Goal: Task Accomplishment & Management: Use online tool/utility

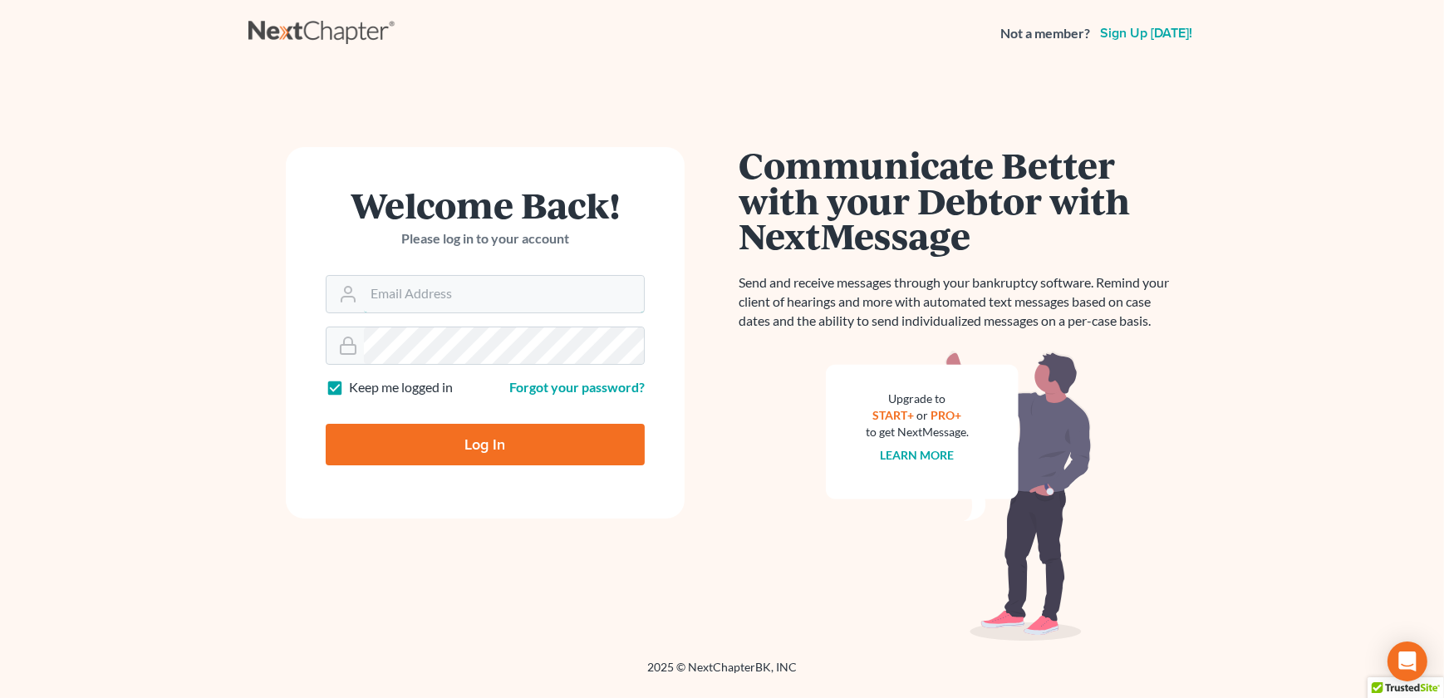
type input "[EMAIL_ADDRESS][DOMAIN_NAME]"
click at [466, 455] on input "Log In" at bounding box center [485, 445] width 319 height 42
type input "Thinking..."
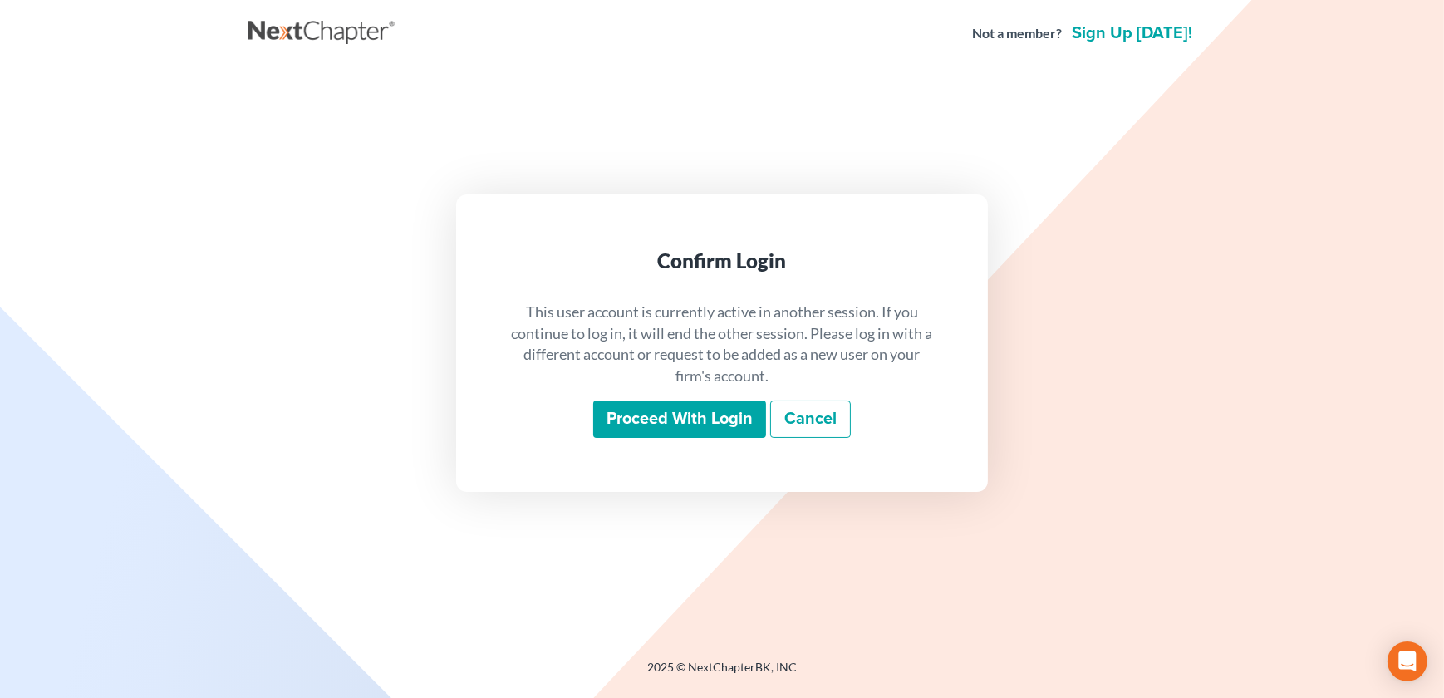
click at [652, 414] on input "Proceed with login" at bounding box center [679, 420] width 173 height 38
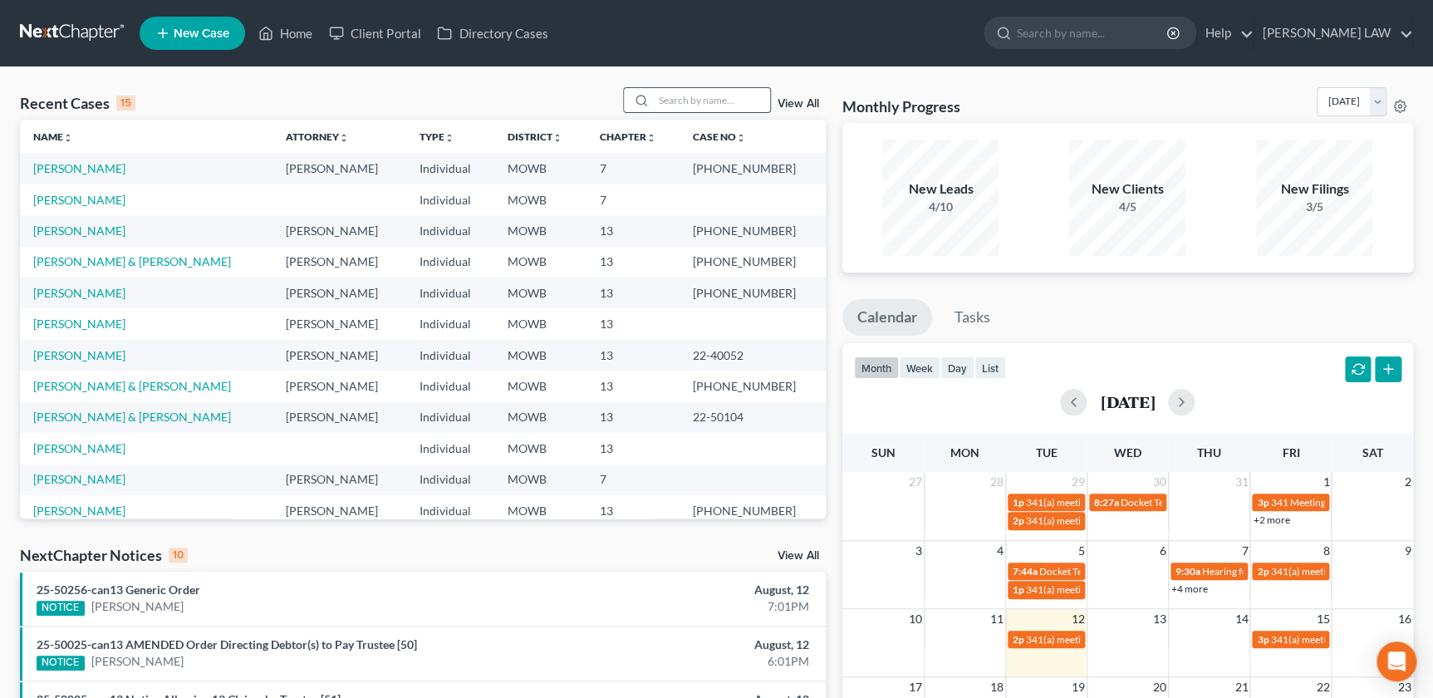
click at [698, 102] on input "search" at bounding box center [712, 100] width 116 height 24
click at [76, 509] on link "Davis, Wendy" at bounding box center [79, 511] width 92 height 14
select select "2"
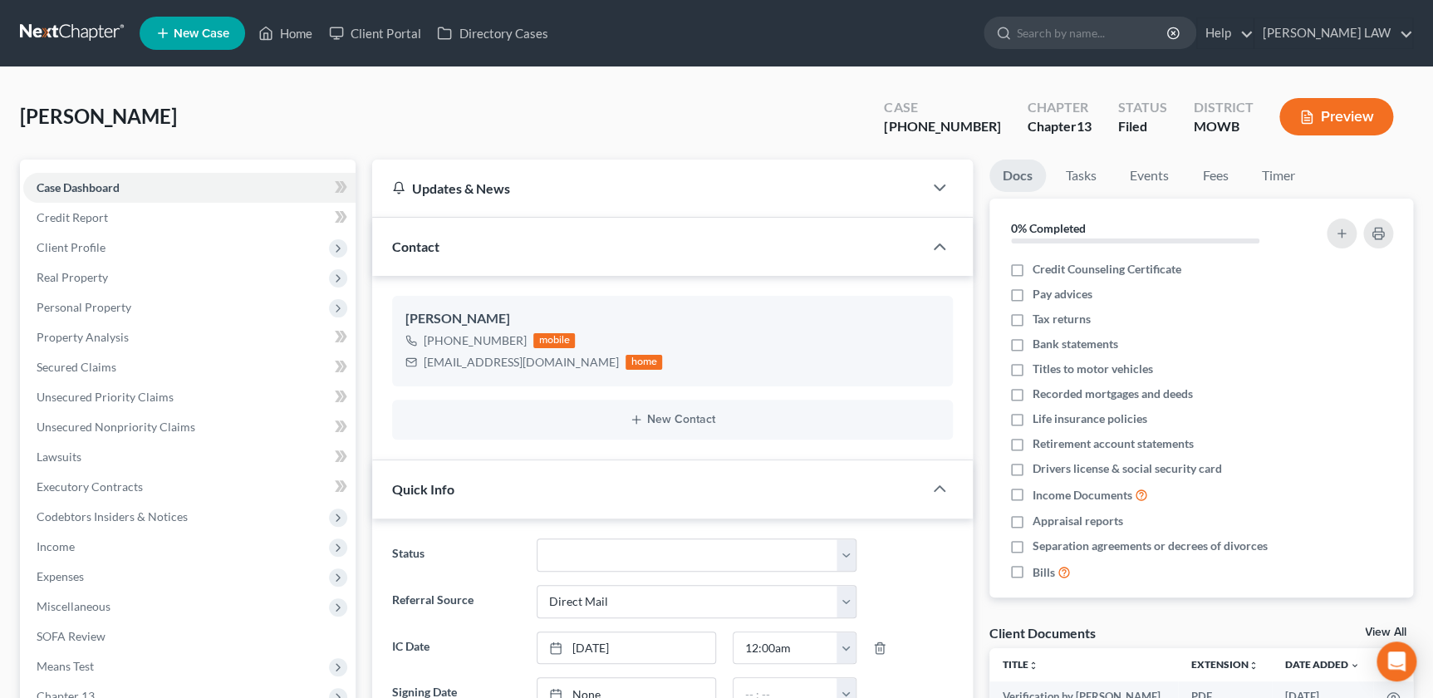
scroll to position [33, 0]
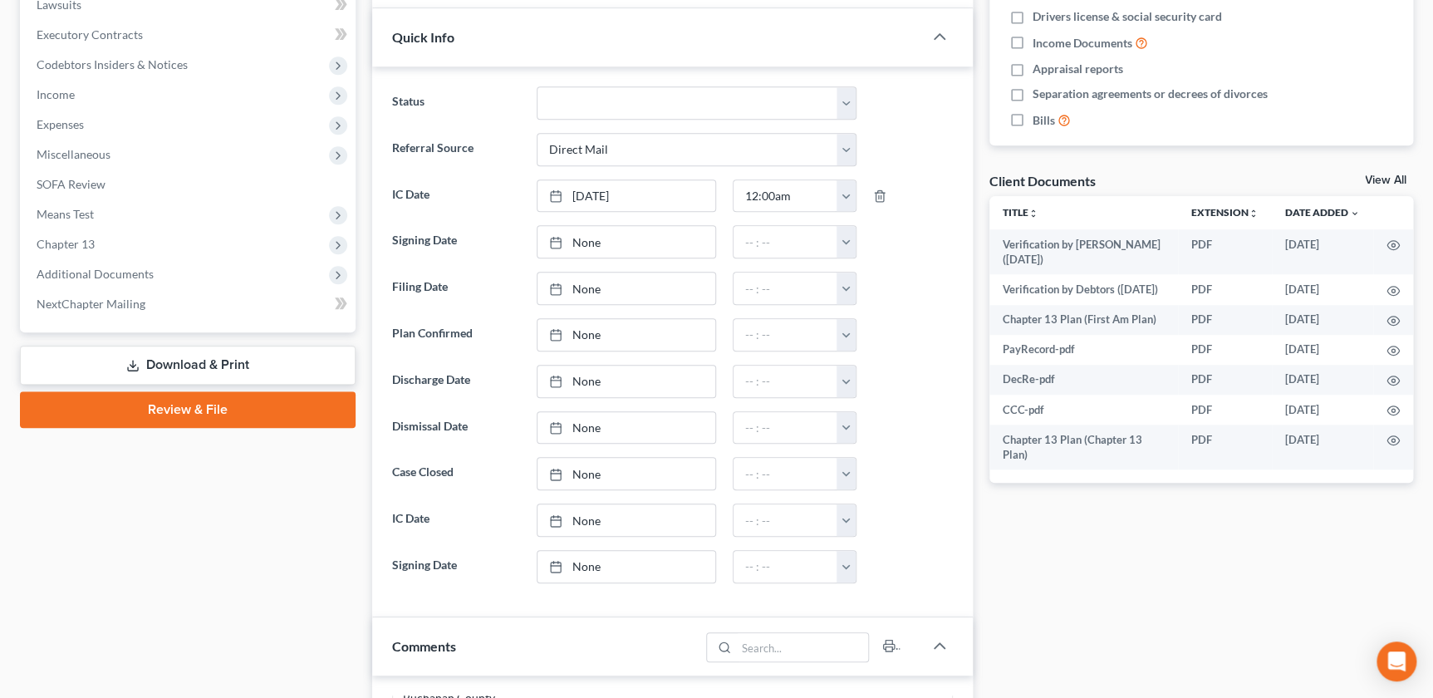
scroll to position [453, 0]
click at [141, 274] on span "Additional Documents" at bounding box center [95, 273] width 117 height 14
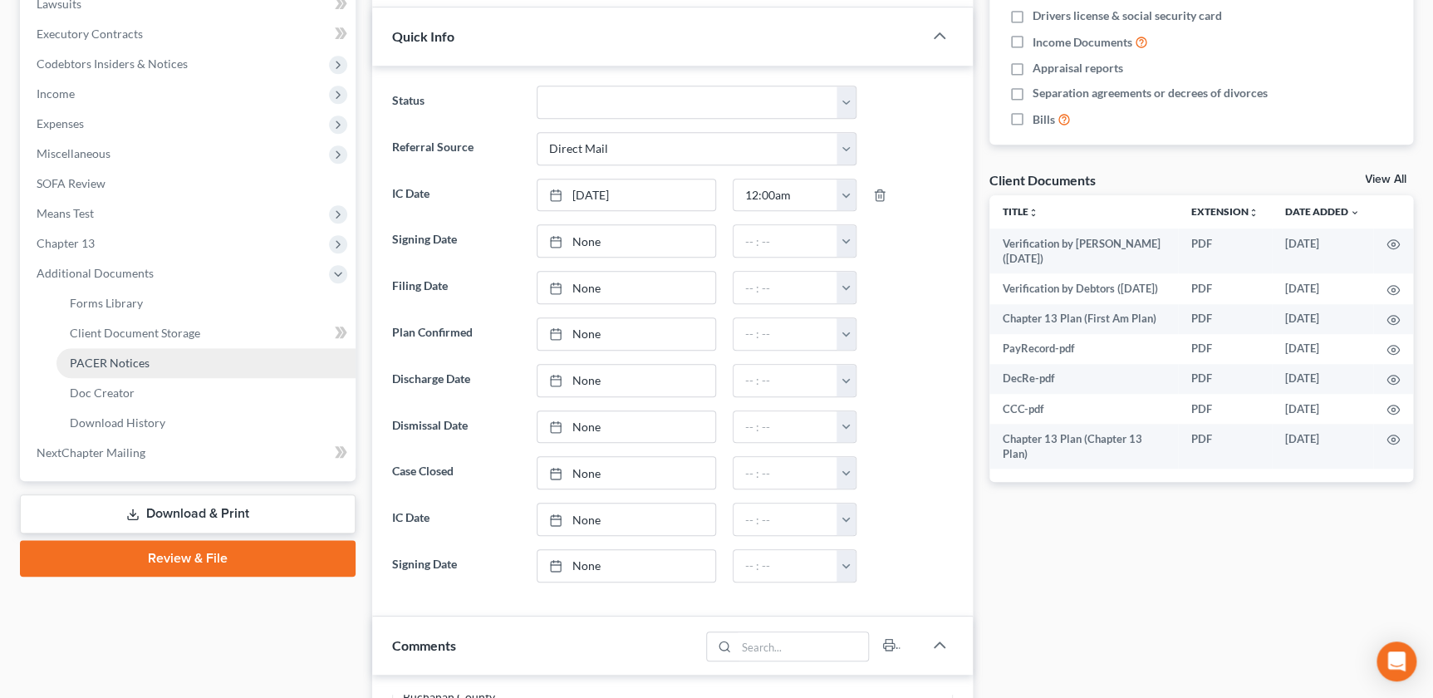
click at [143, 360] on span "PACER Notices" at bounding box center [110, 363] width 80 height 14
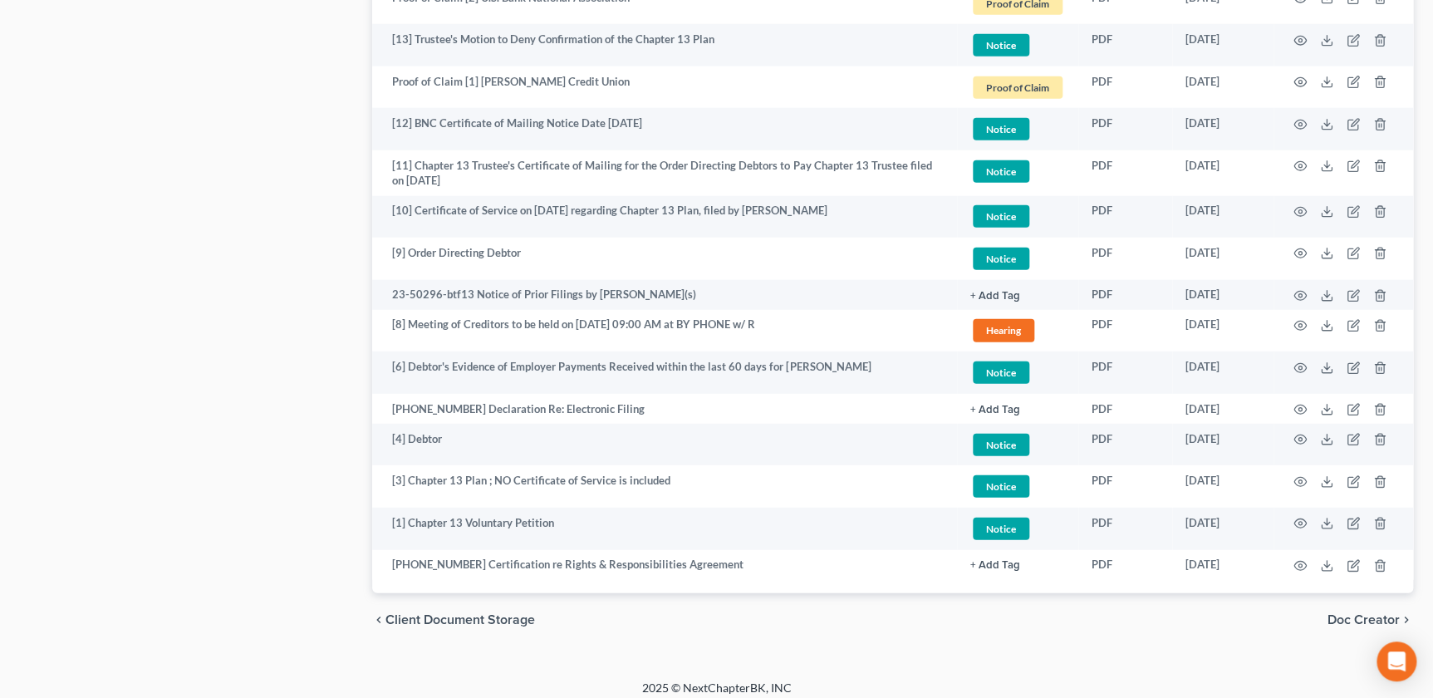
scroll to position [2024, 0]
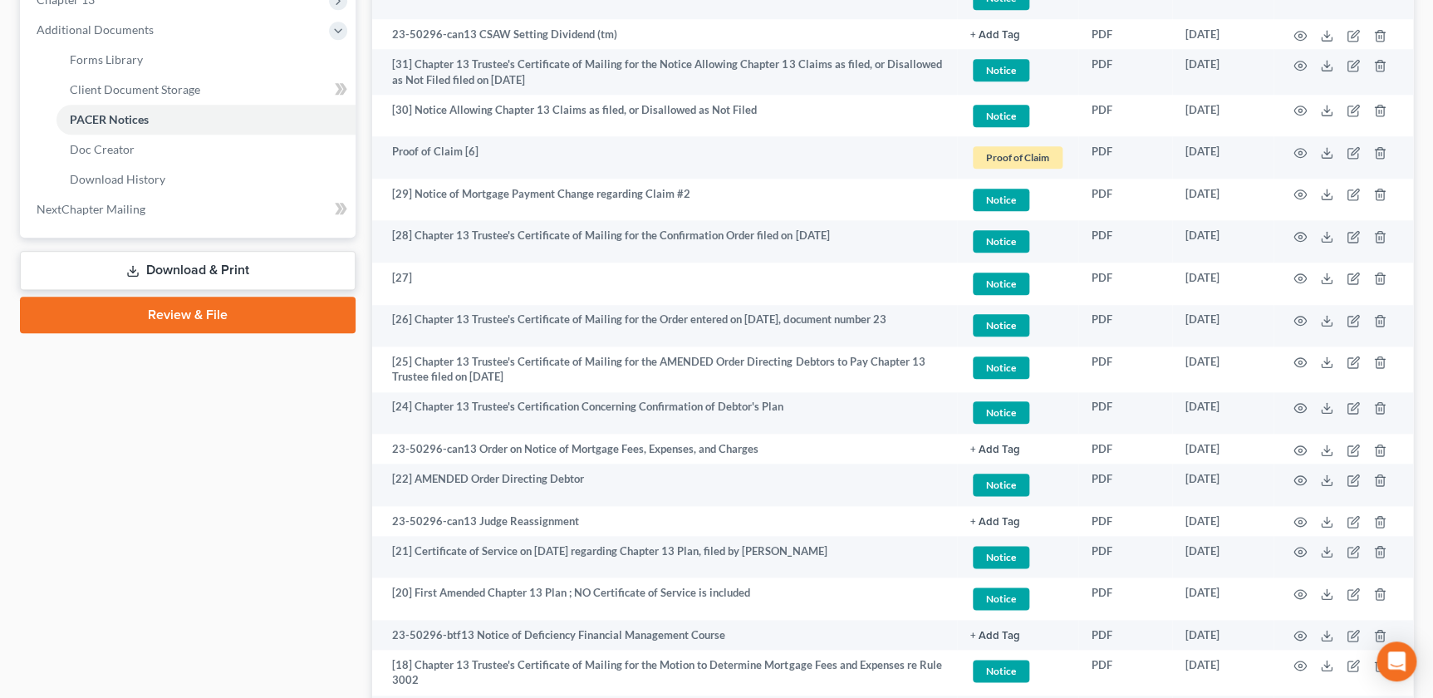
scroll to position [695, 0]
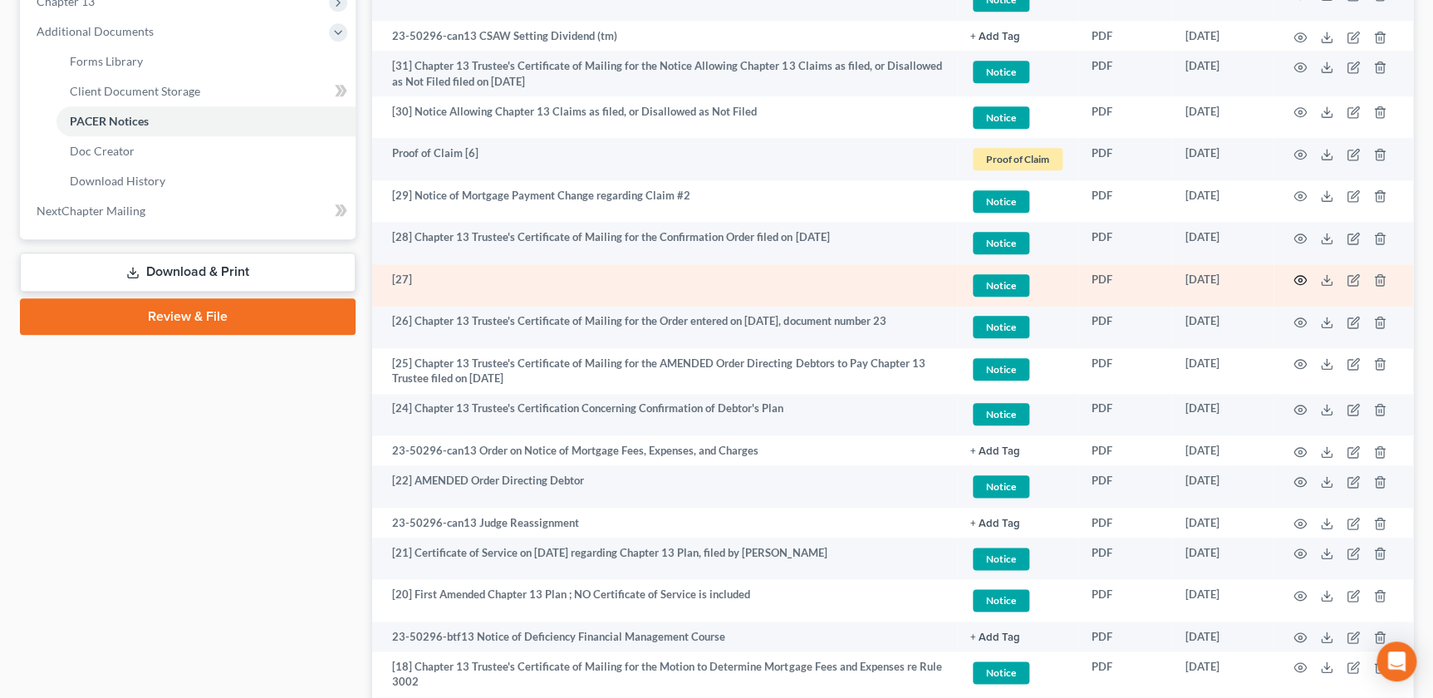
click at [1304, 281] on icon "button" at bounding box center [1301, 280] width 12 height 9
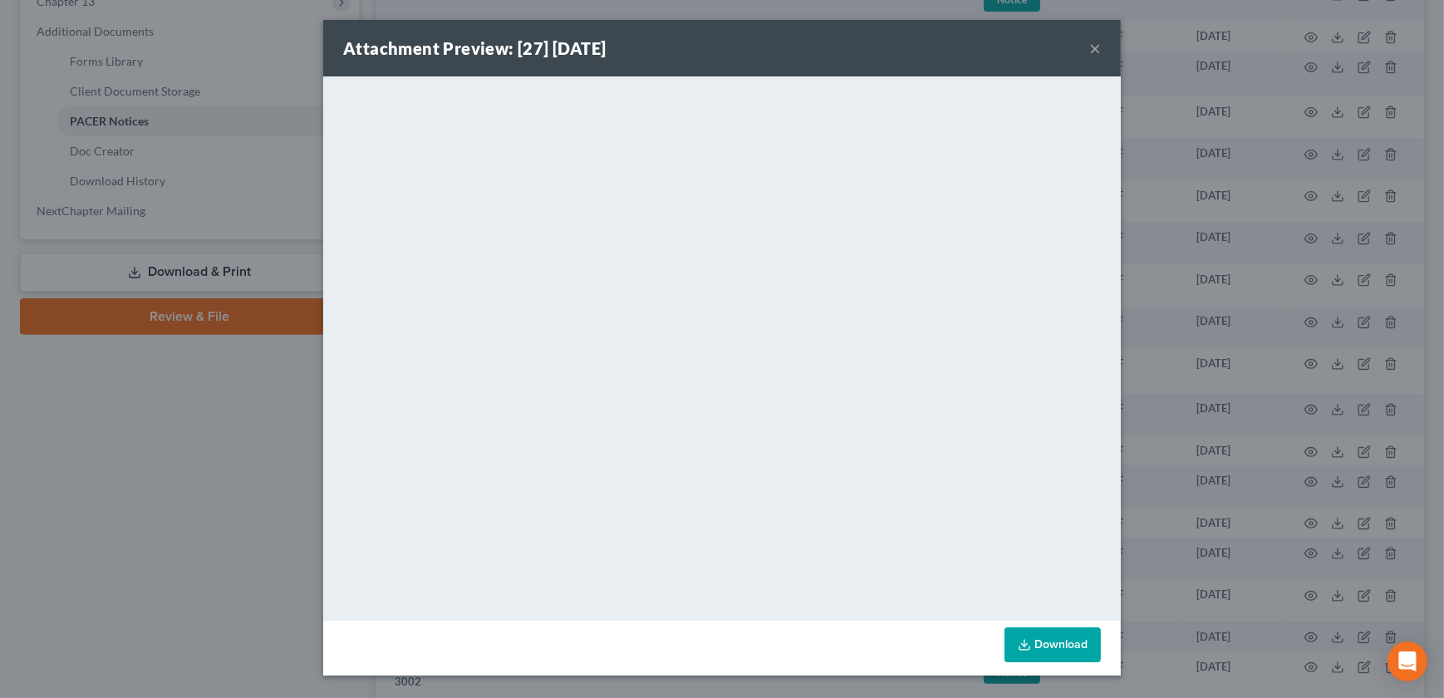
click at [1090, 57] on button "×" at bounding box center [1095, 48] width 12 height 20
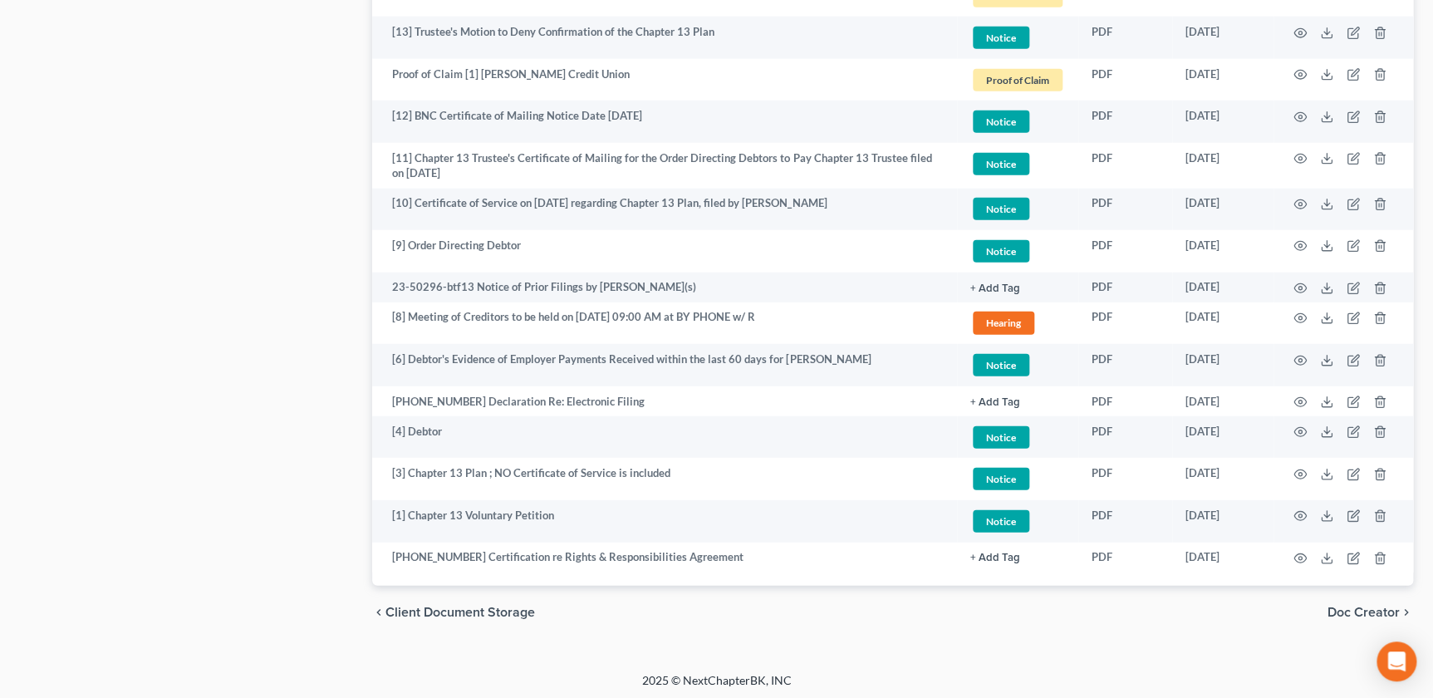
scroll to position [2024, 0]
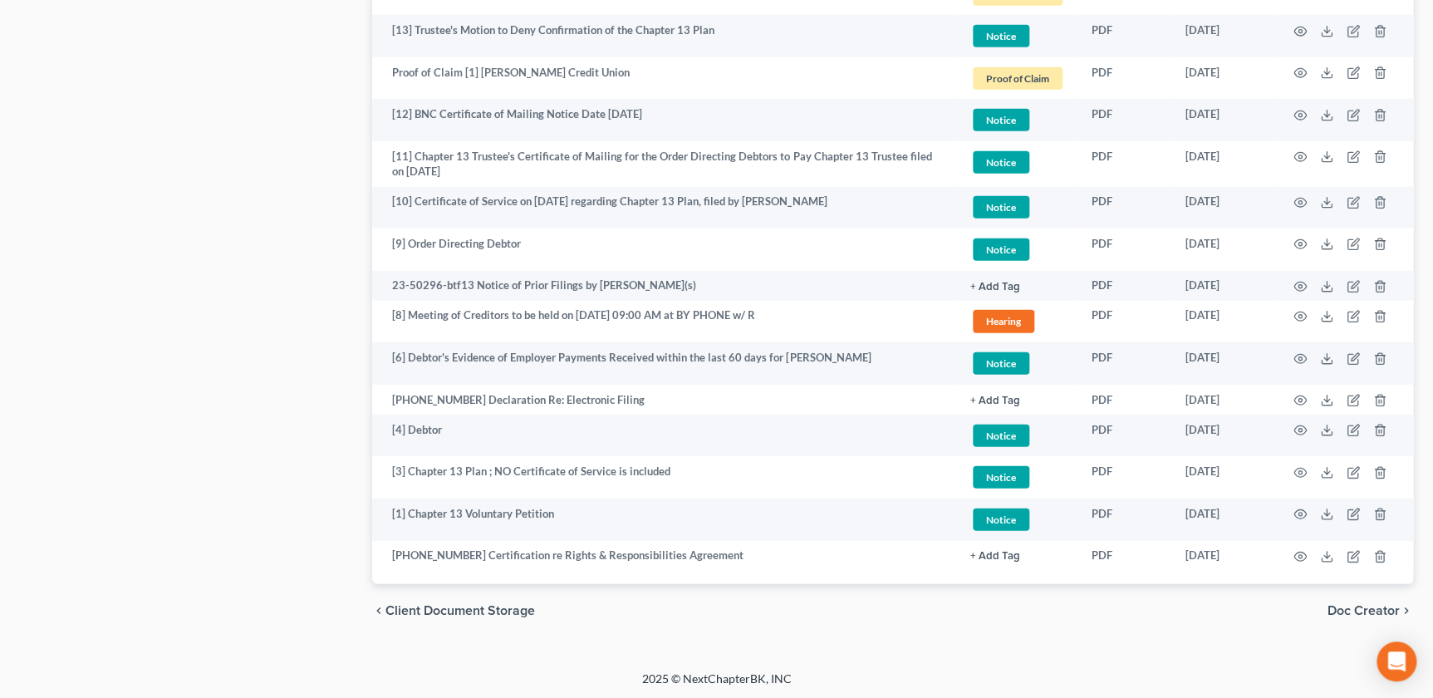
drag, startPoint x: 302, startPoint y: 242, endPoint x: 259, endPoint y: 206, distance: 55.4
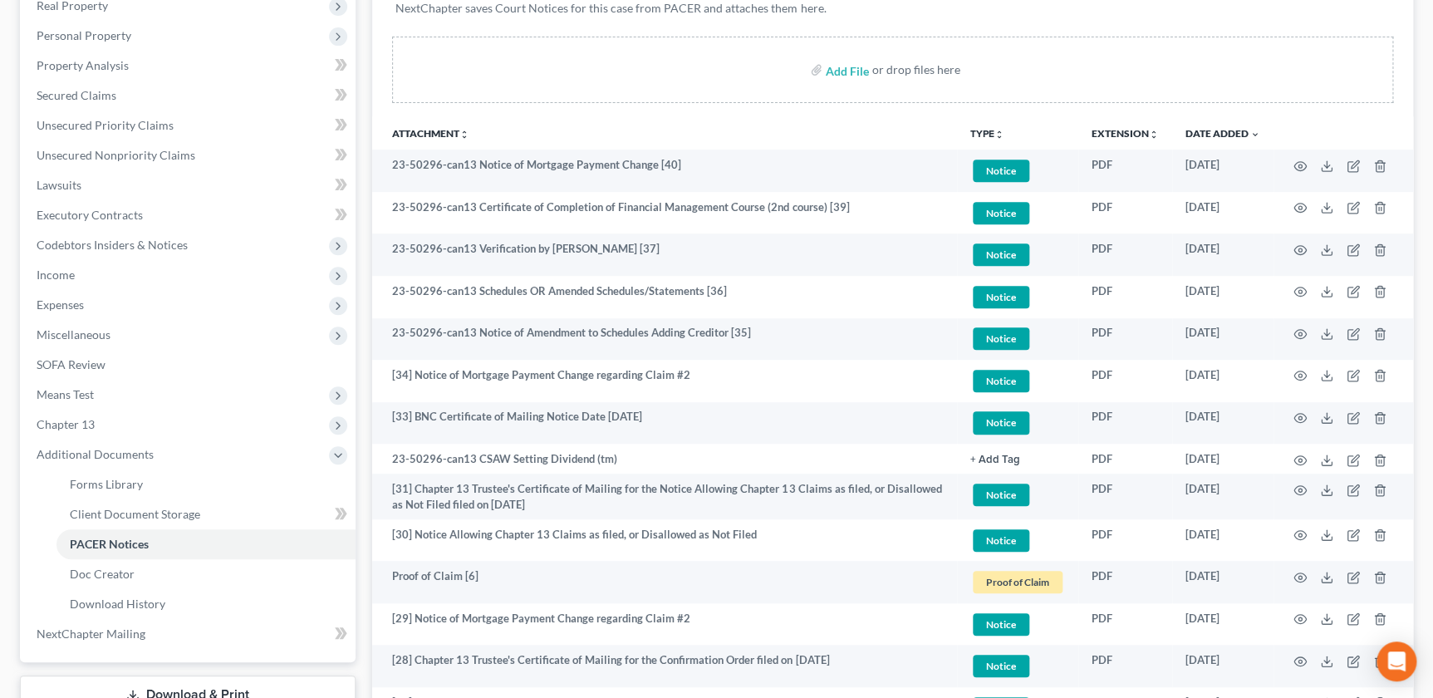
scroll to position [0, 0]
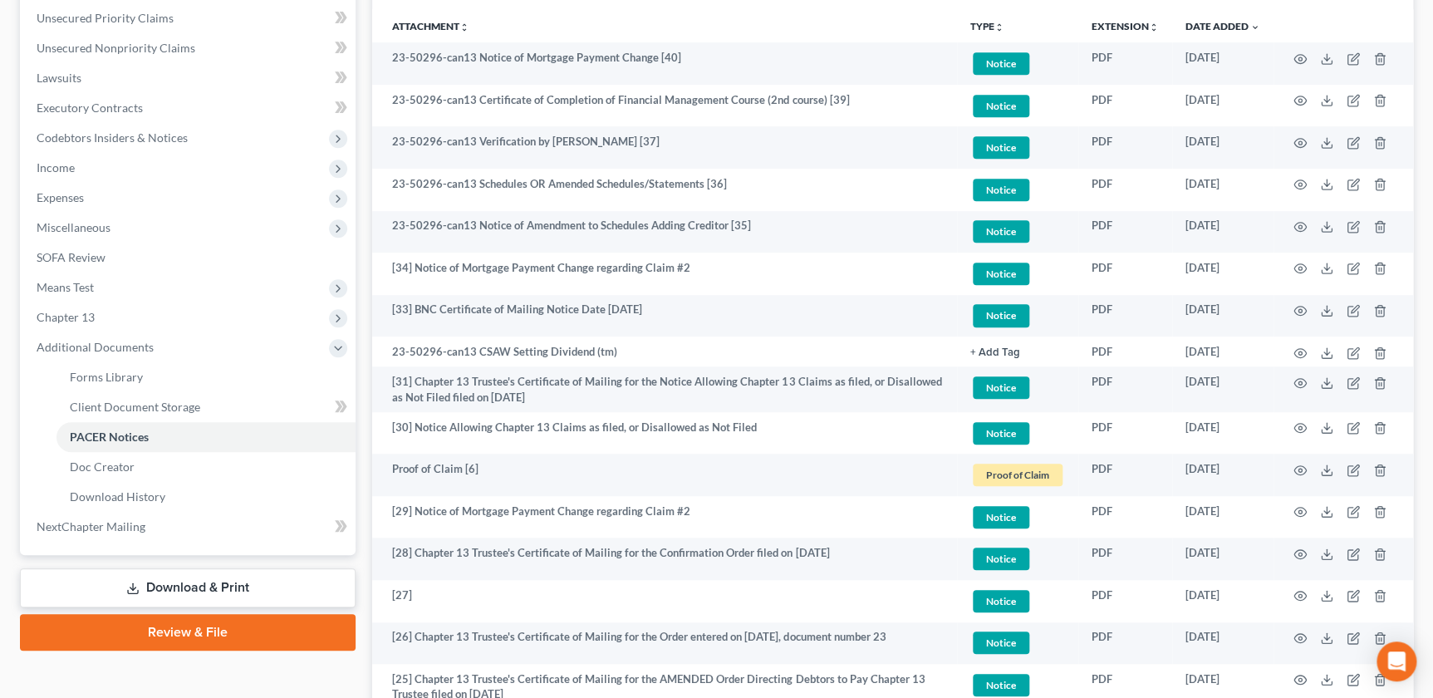
scroll to position [392, 0]
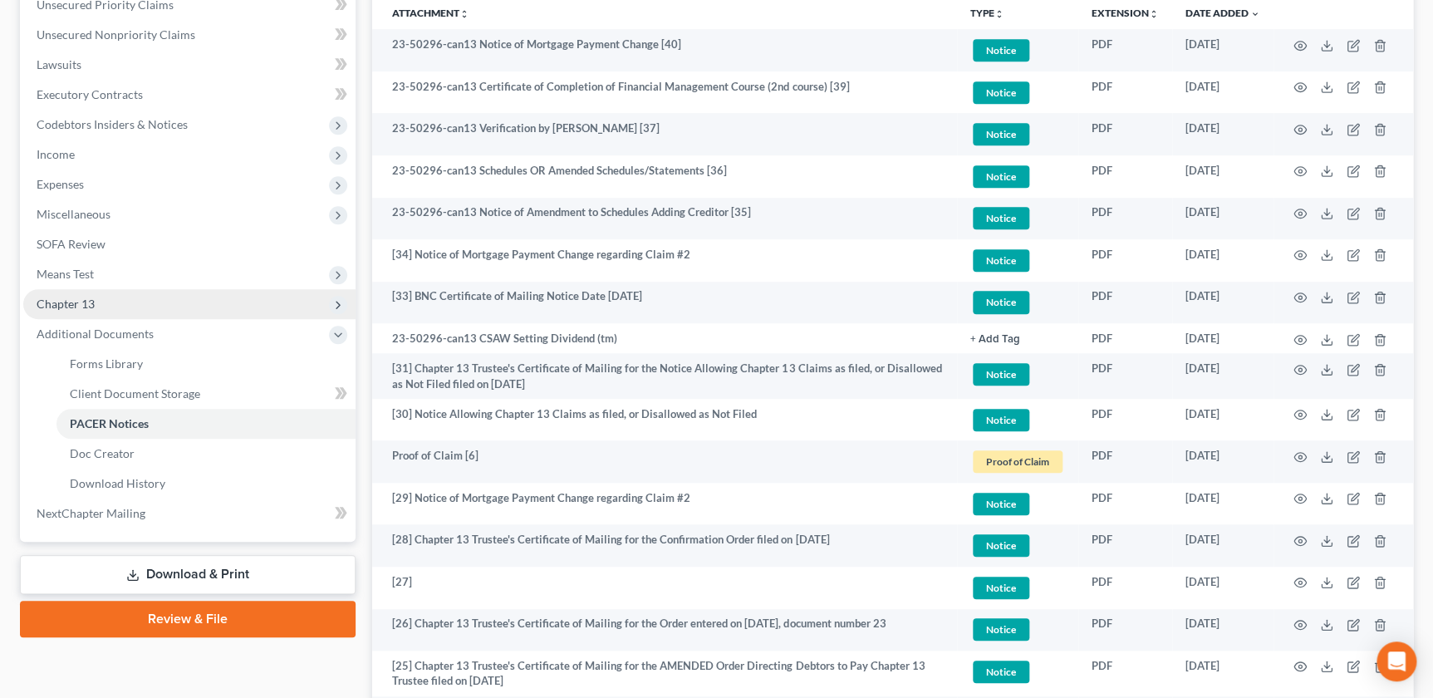
click at [110, 316] on span "Chapter 13" at bounding box center [189, 304] width 332 height 30
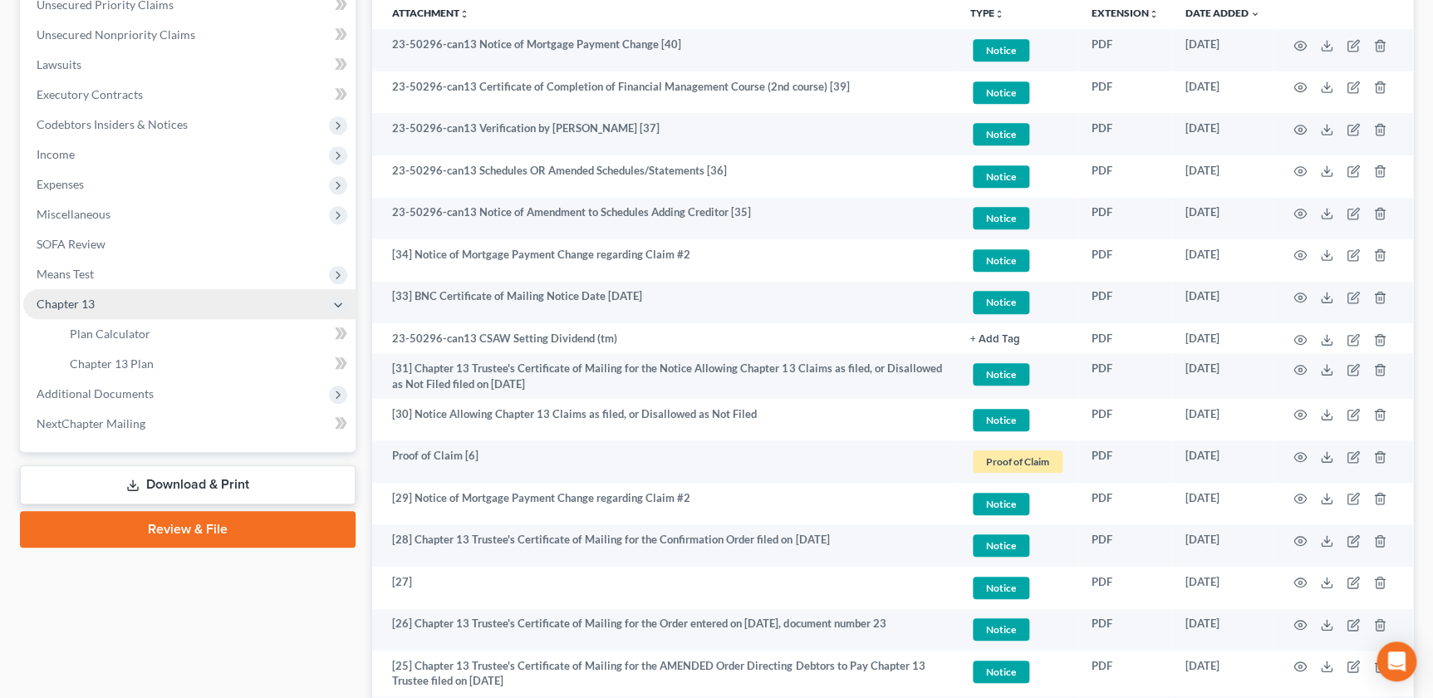
click at [110, 316] on span "Chapter 13" at bounding box center [189, 304] width 332 height 30
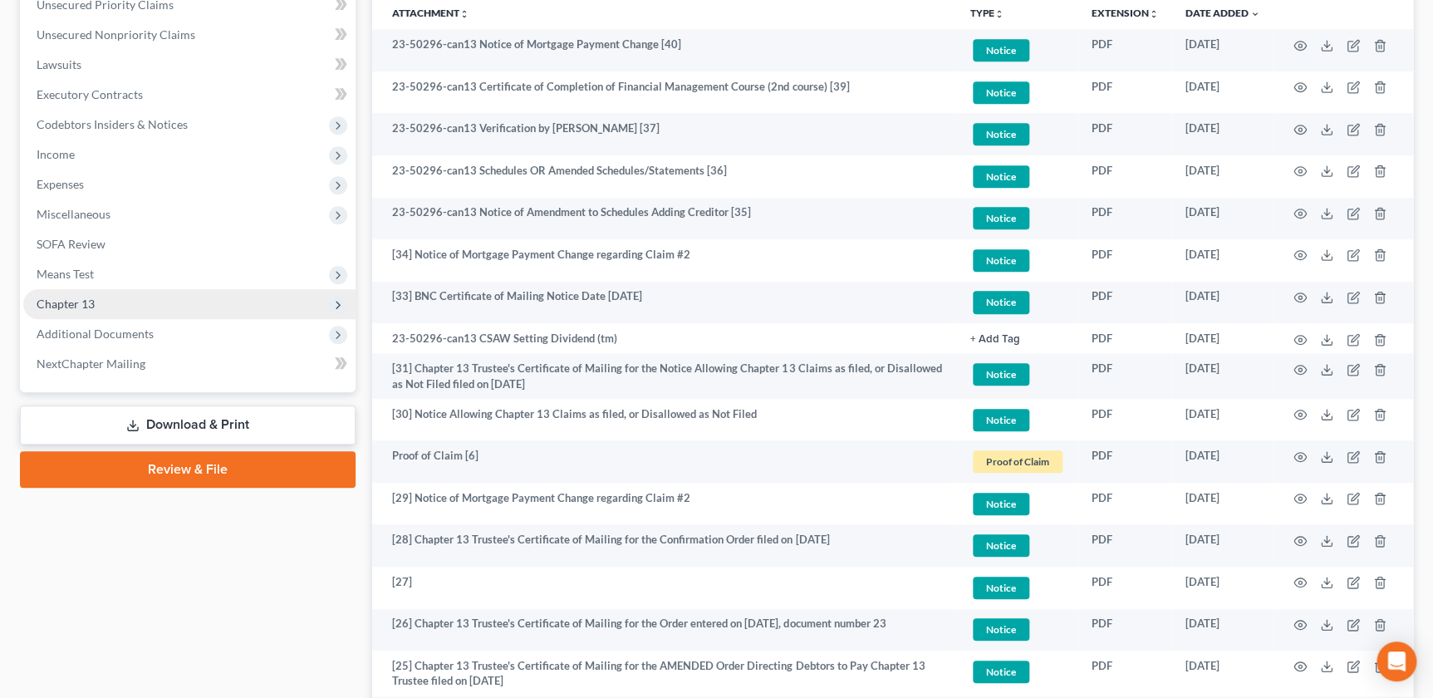
click at [110, 316] on span "Chapter 13" at bounding box center [189, 304] width 332 height 30
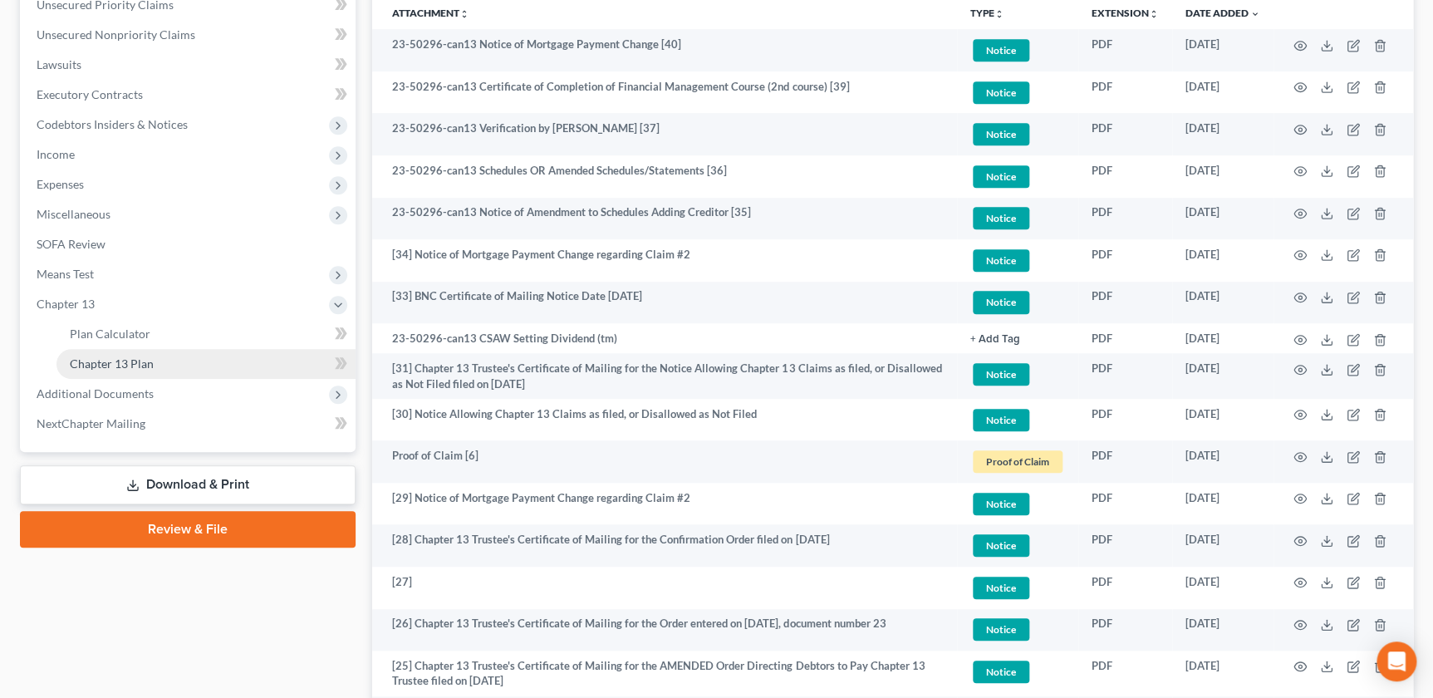
click at [114, 357] on span "Chapter 13 Plan" at bounding box center [112, 364] width 84 height 14
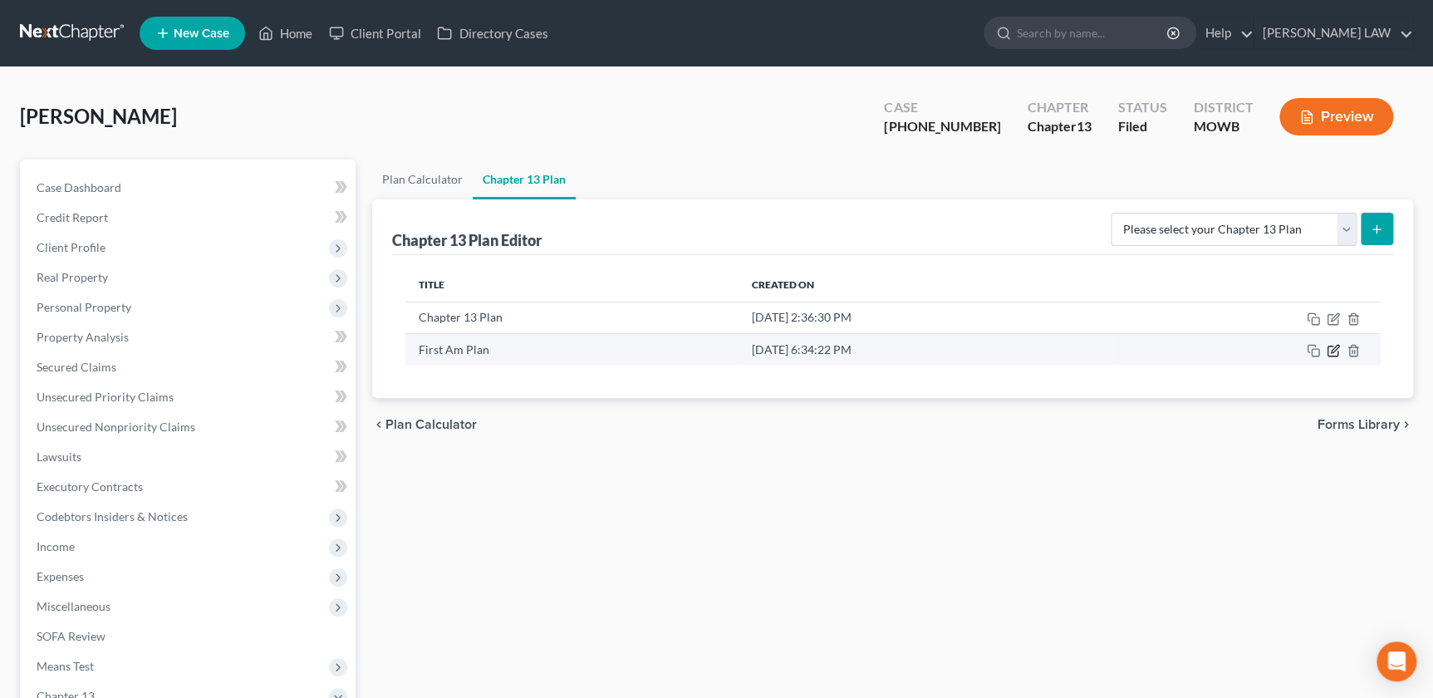
click at [1333, 348] on icon "button" at bounding box center [1334, 348] width 7 height 7
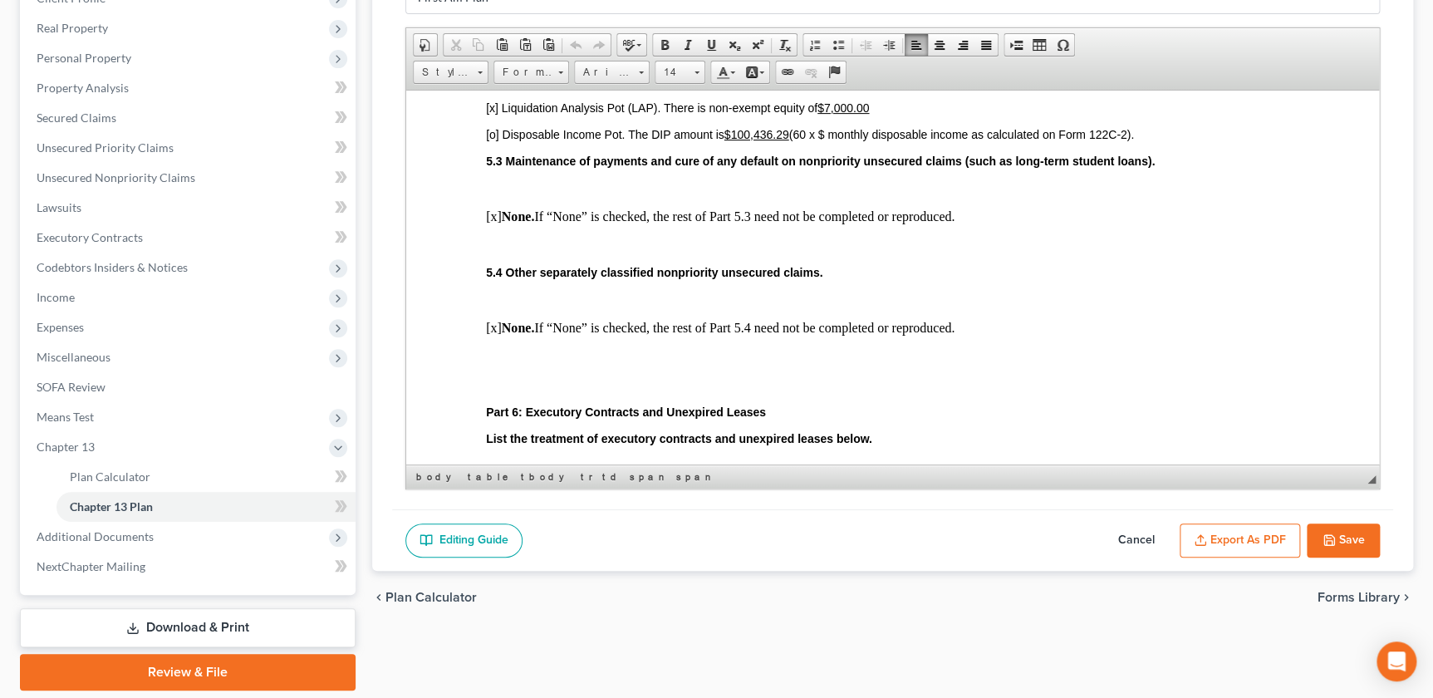
scroll to position [3339, 0]
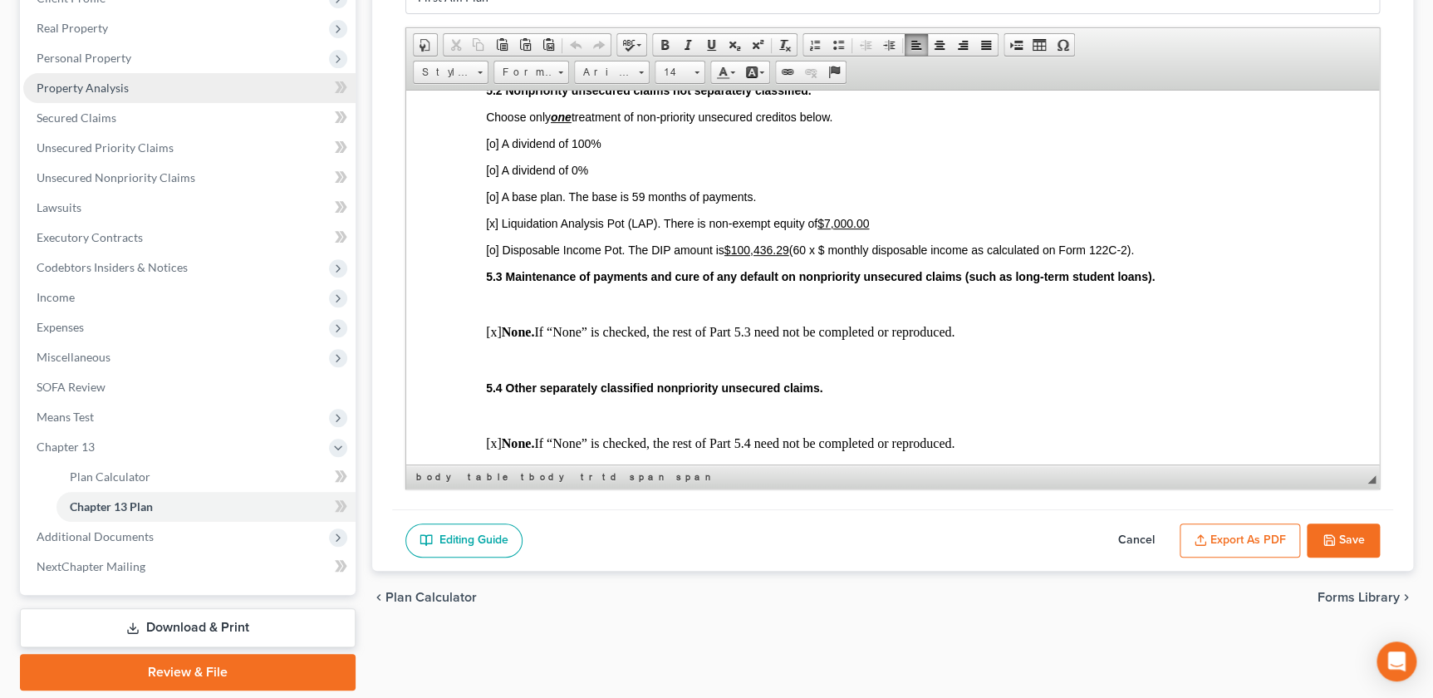
click at [128, 100] on link "Property Analysis" at bounding box center [189, 88] width 332 height 30
